Goal: Navigation & Orientation: Find specific page/section

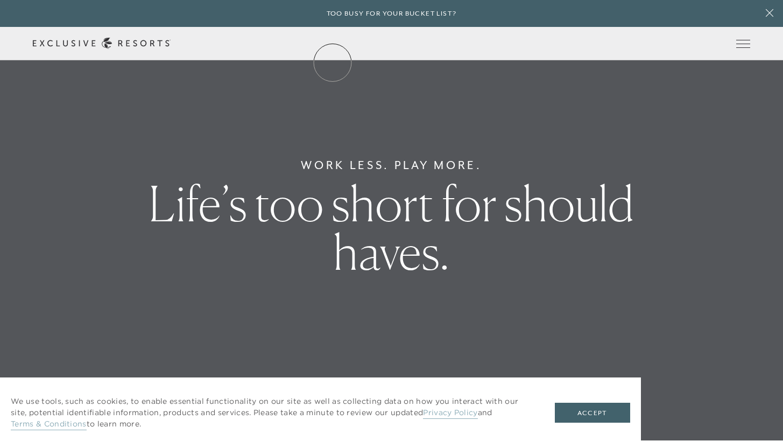
scroll to position [8, 0]
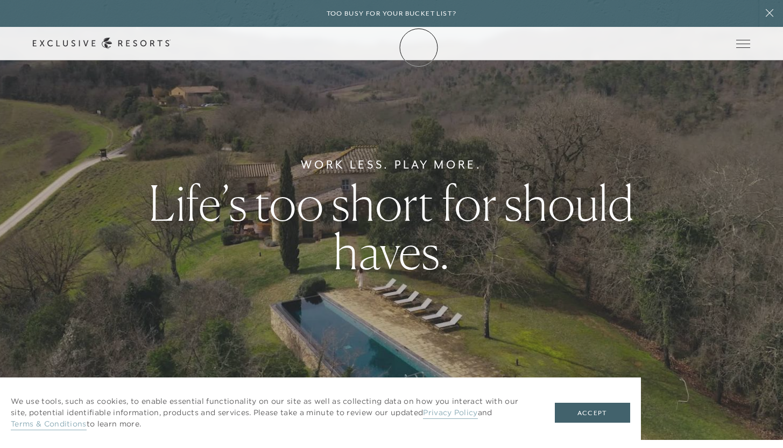
click at [0, 0] on link "Membership" at bounding box center [0, 0] width 0 height 0
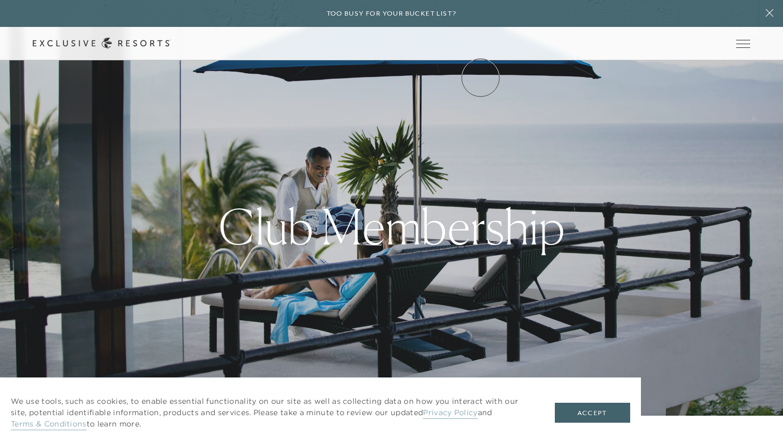
click at [0, 0] on link "Community" at bounding box center [0, 0] width 0 height 0
